Goal: Obtain resource: Download file/media

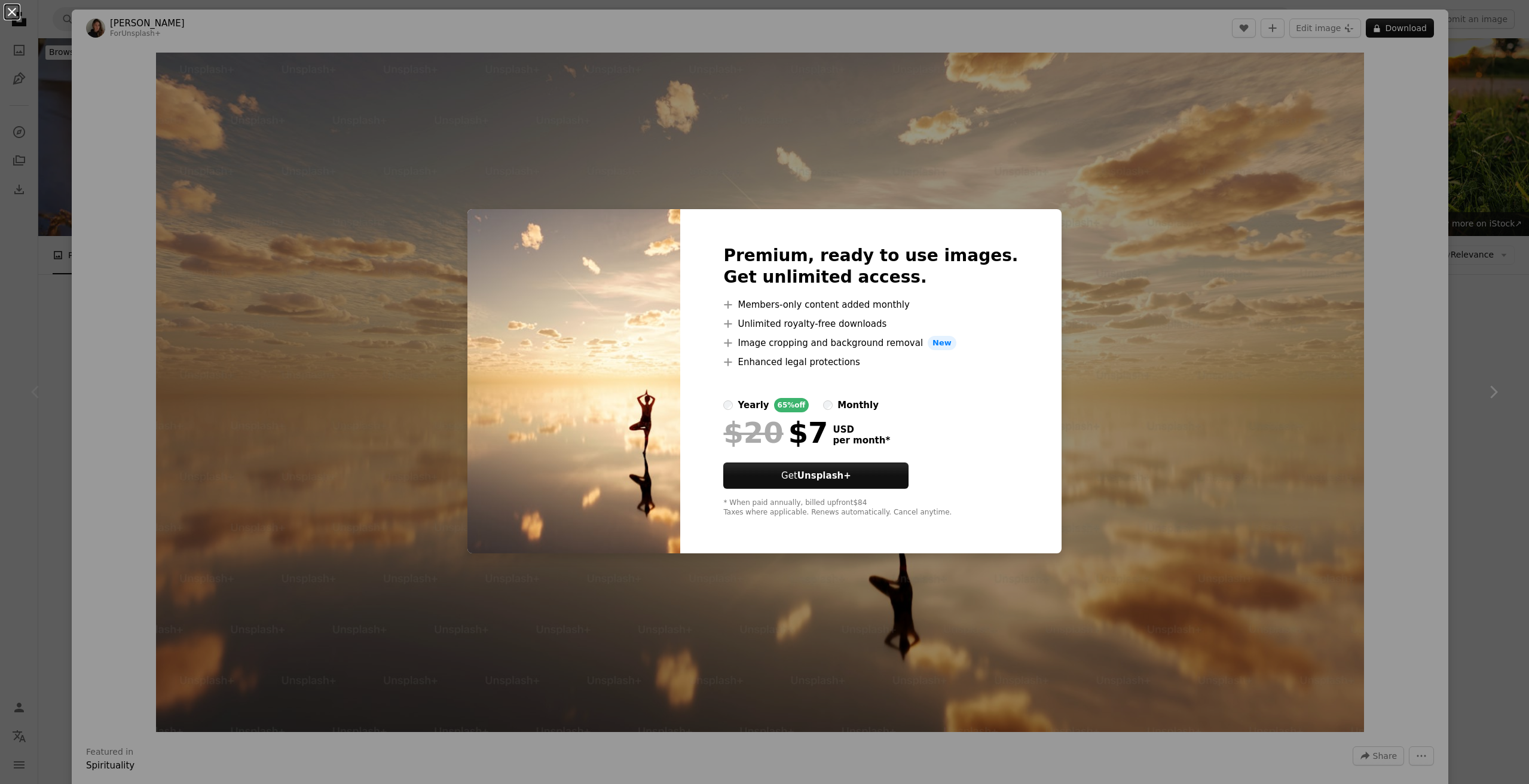
click at [14, 14] on button "An X shape" at bounding box center [12, 12] width 14 height 14
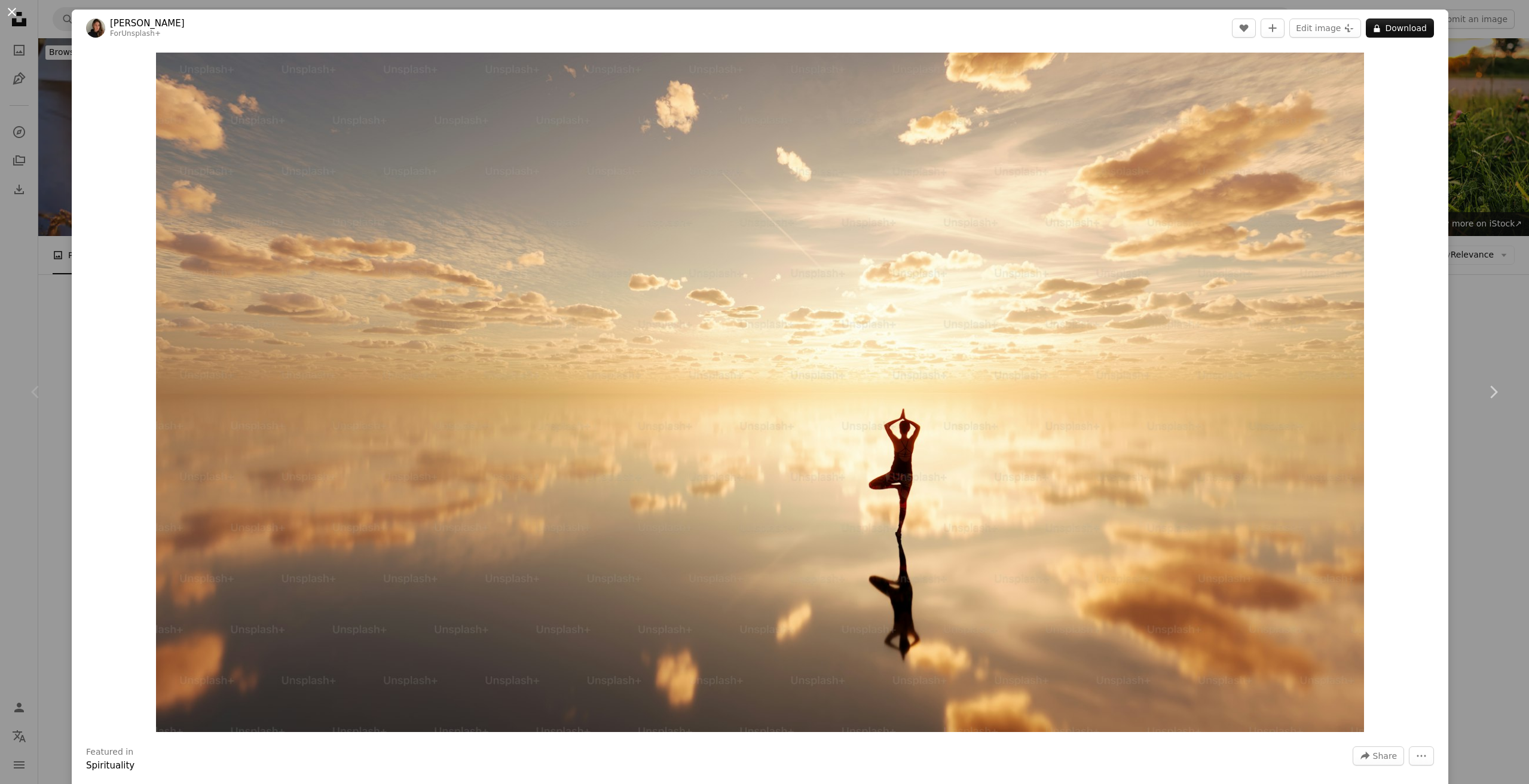
click at [13, 10] on button "An X shape" at bounding box center [12, 12] width 14 height 14
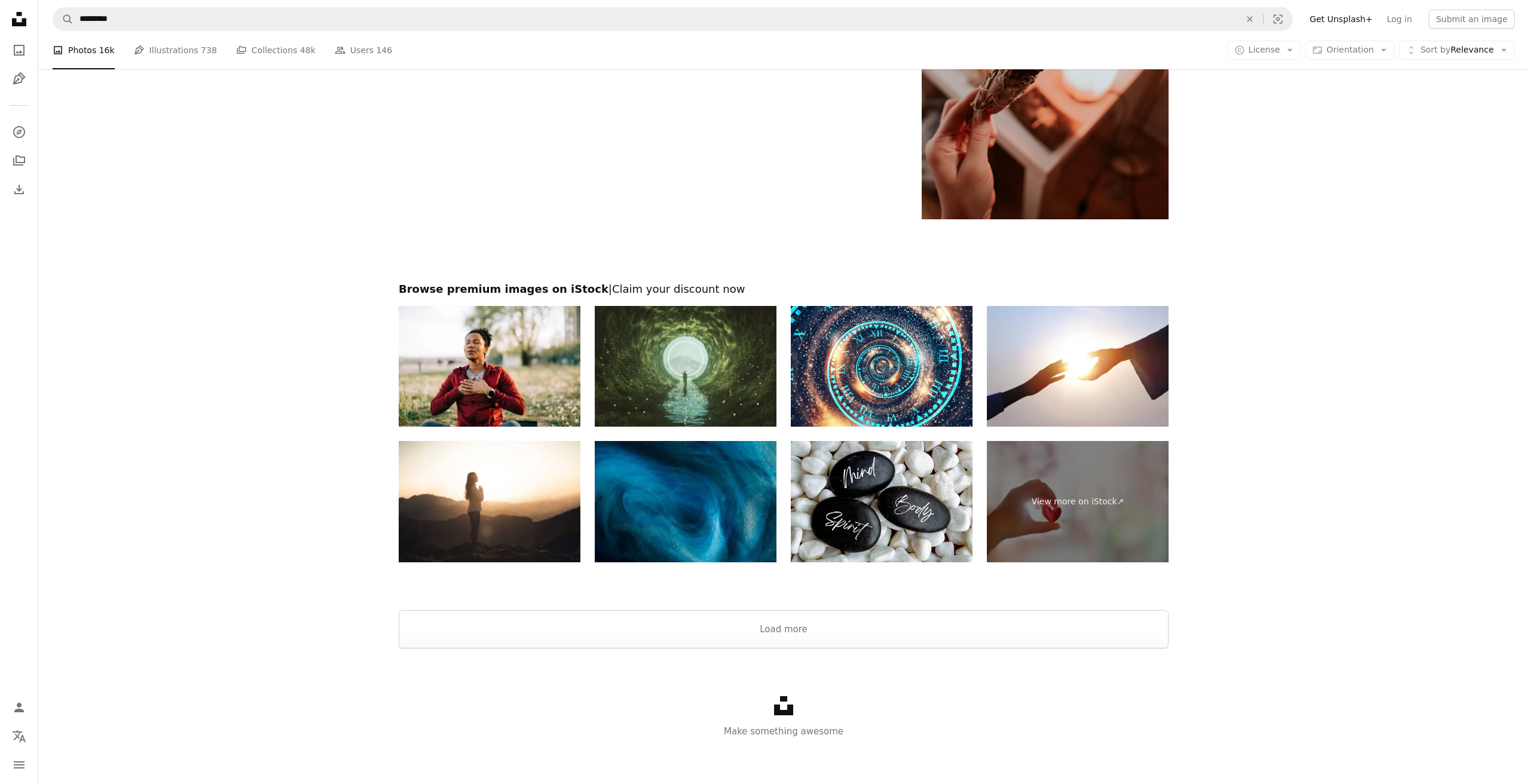
scroll to position [2314, 0]
click at [811, 617] on button "Load more" at bounding box center [783, 630] width 770 height 39
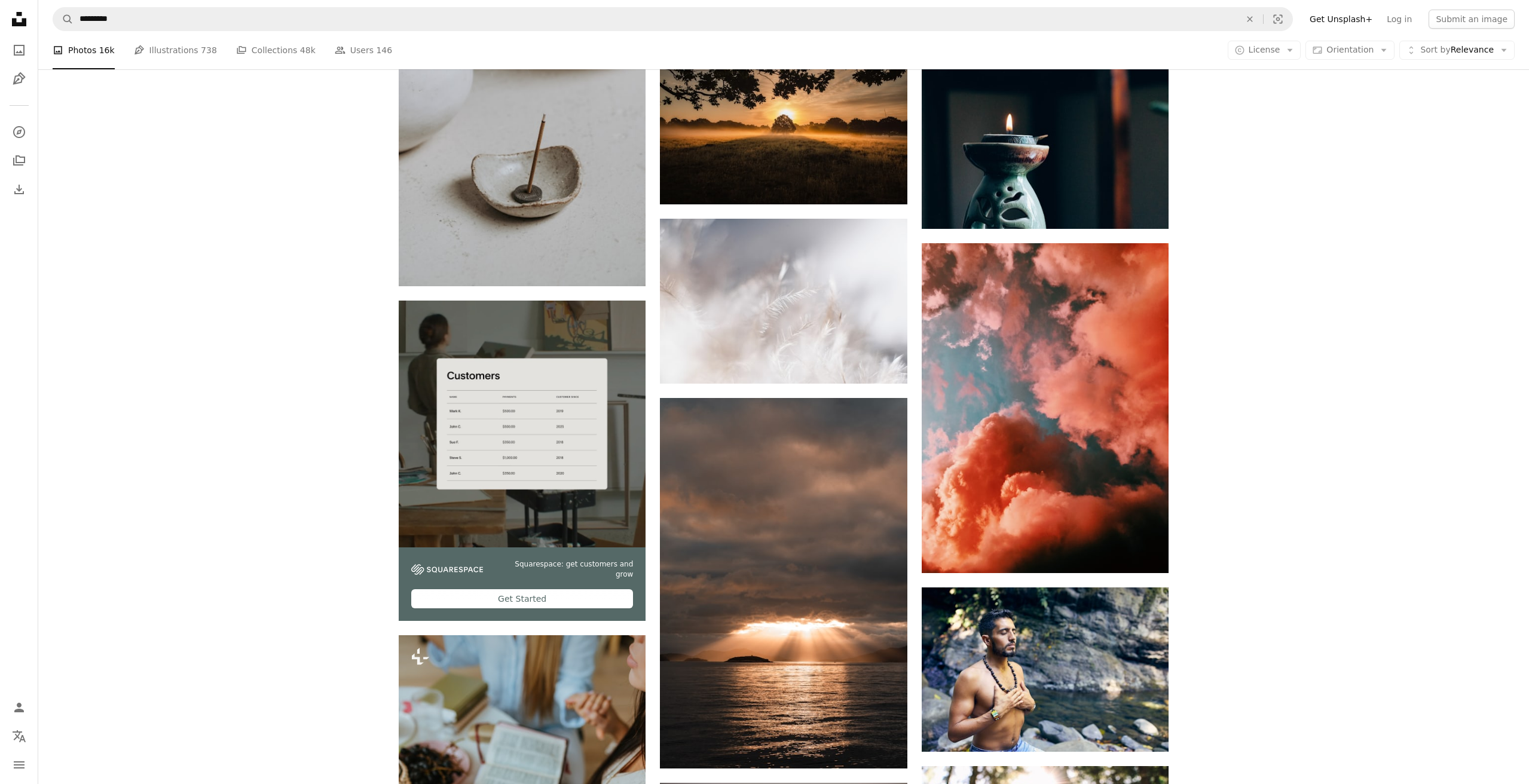
scroll to position [2869, 0]
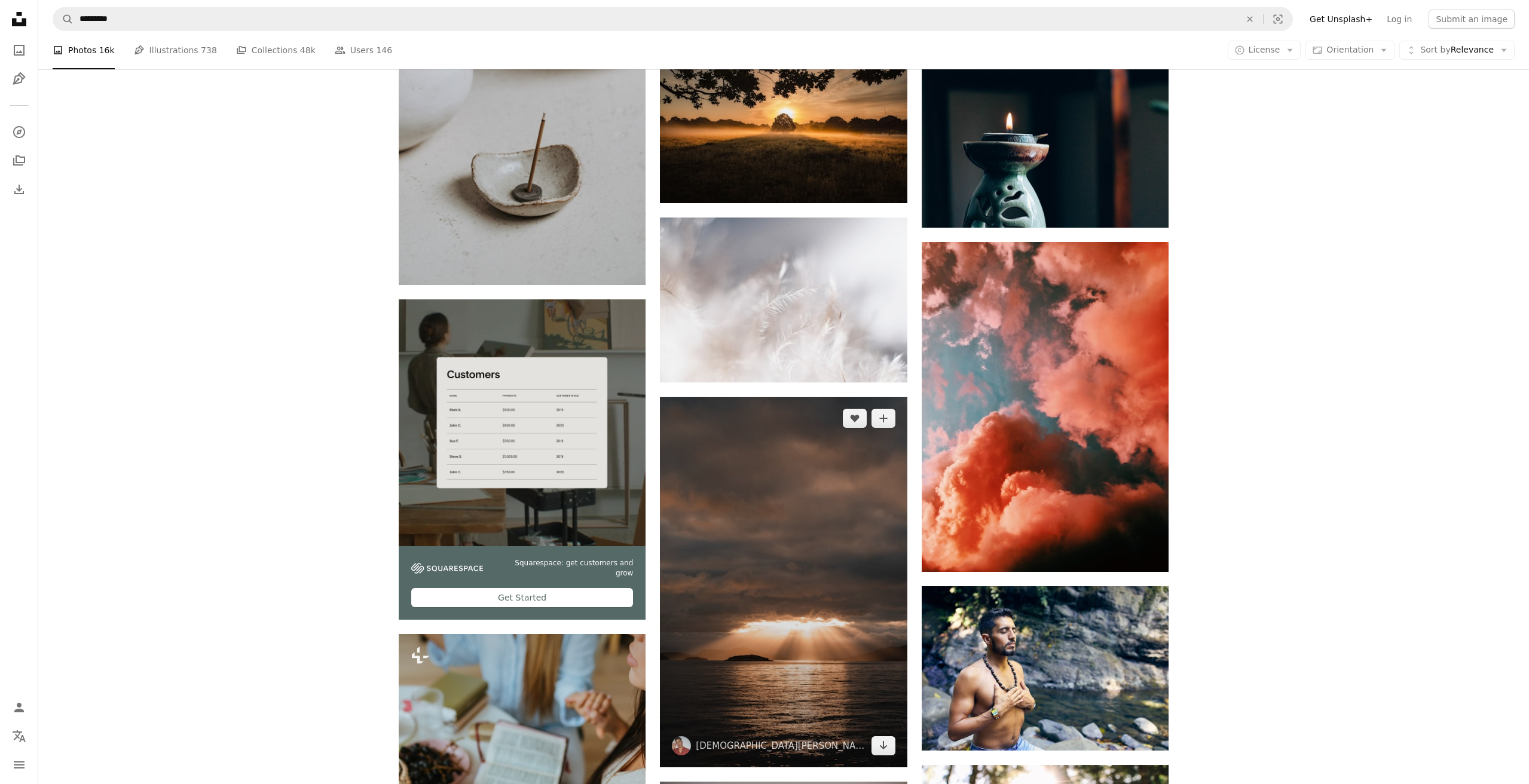
click at [734, 544] on img at bounding box center [783, 582] width 247 height 371
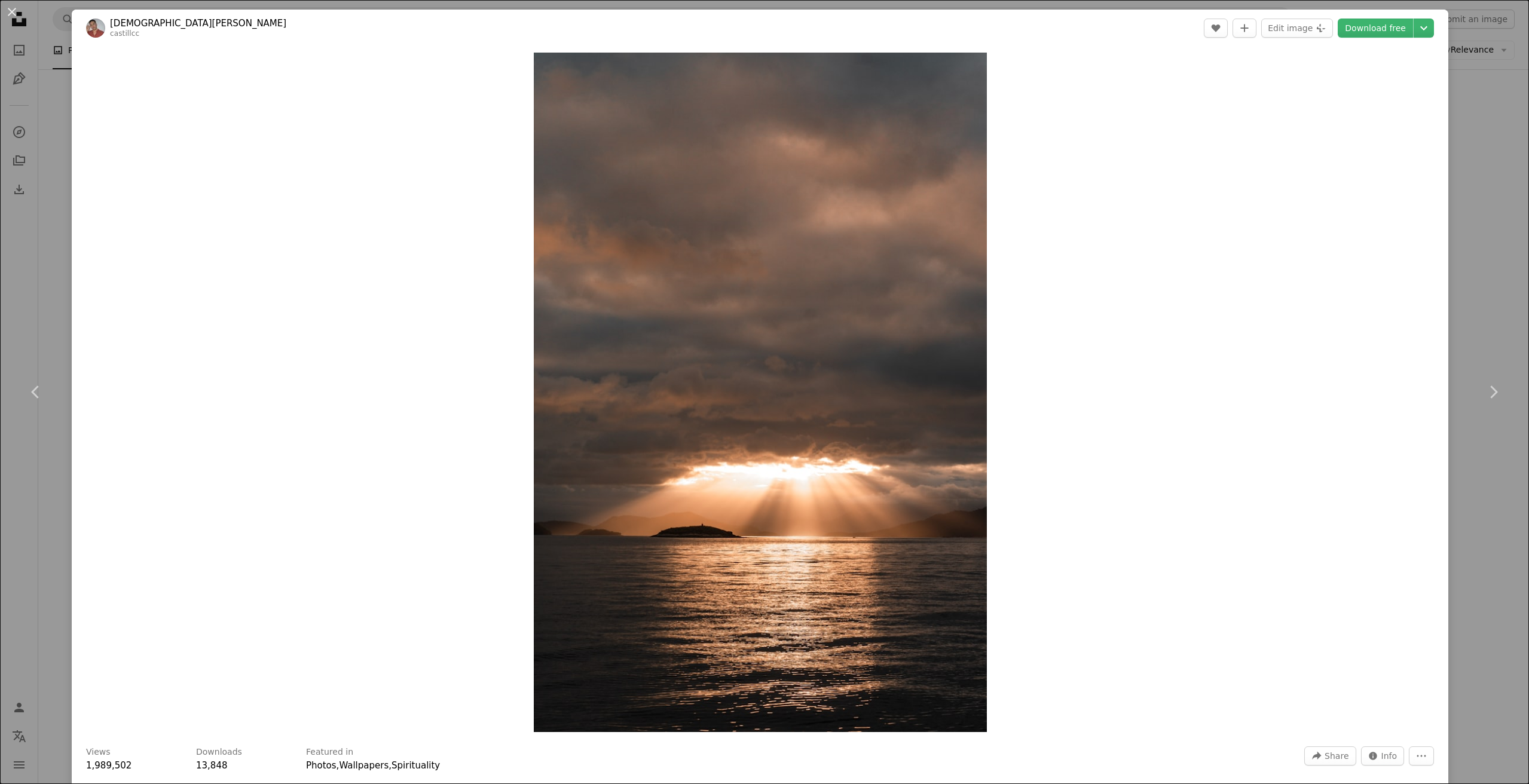
click at [13, 10] on button "An X shape" at bounding box center [12, 12] width 14 height 14
